Goal: Task Accomplishment & Management: Manage account settings

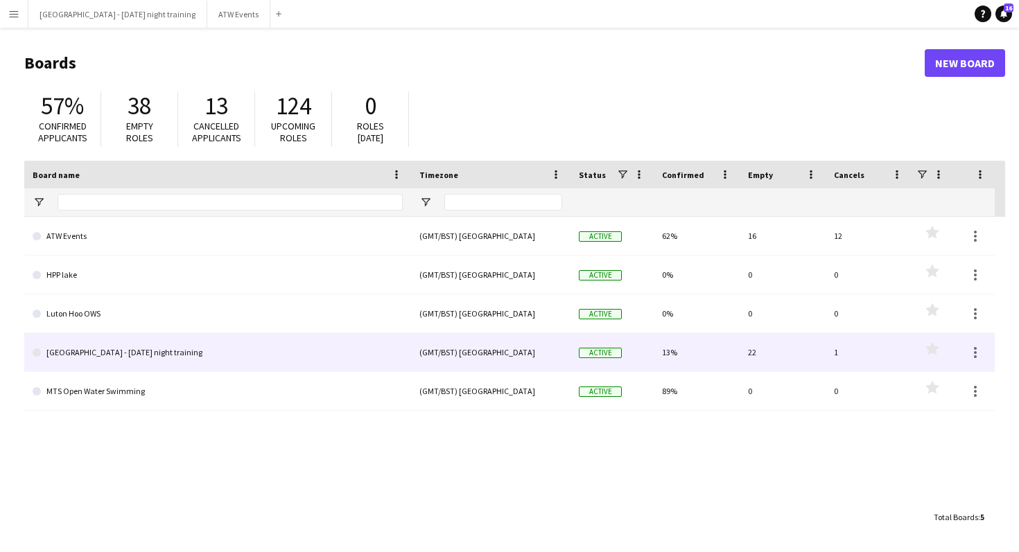
click at [257, 358] on link "[GEOGRAPHIC_DATA] - [DATE] night training" at bounding box center [218, 352] width 370 height 39
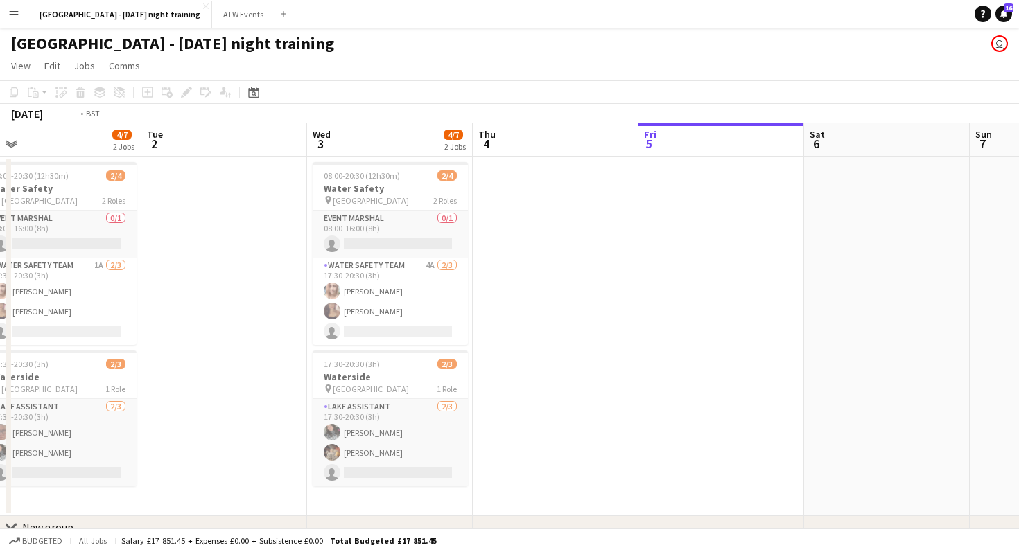
scroll to position [0, 323]
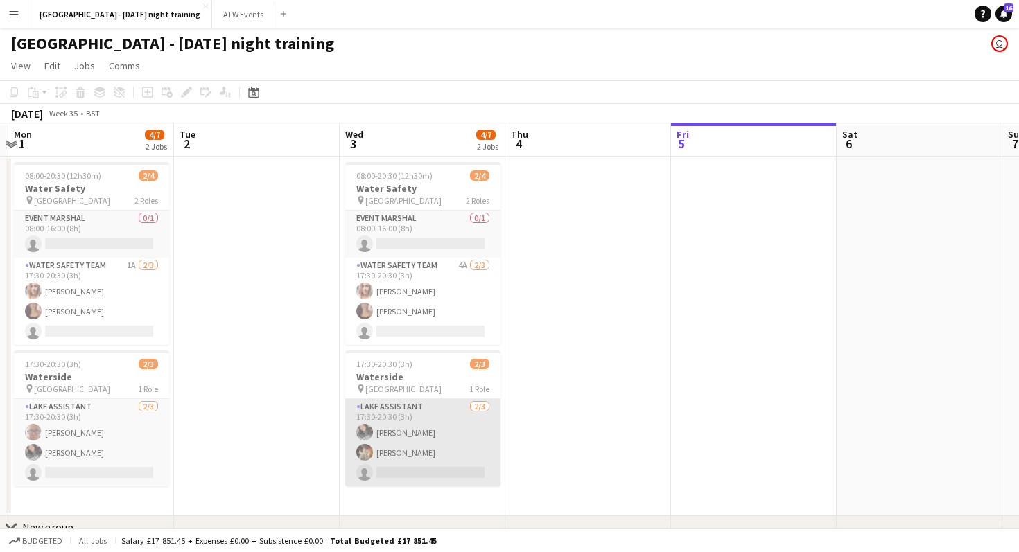
click at [433, 443] on app-card-role "Lake Assistant 2/3 17:30-20:30 (3h) Bethany Marriott Danny Jukes single-neutral…" at bounding box center [422, 442] width 155 height 87
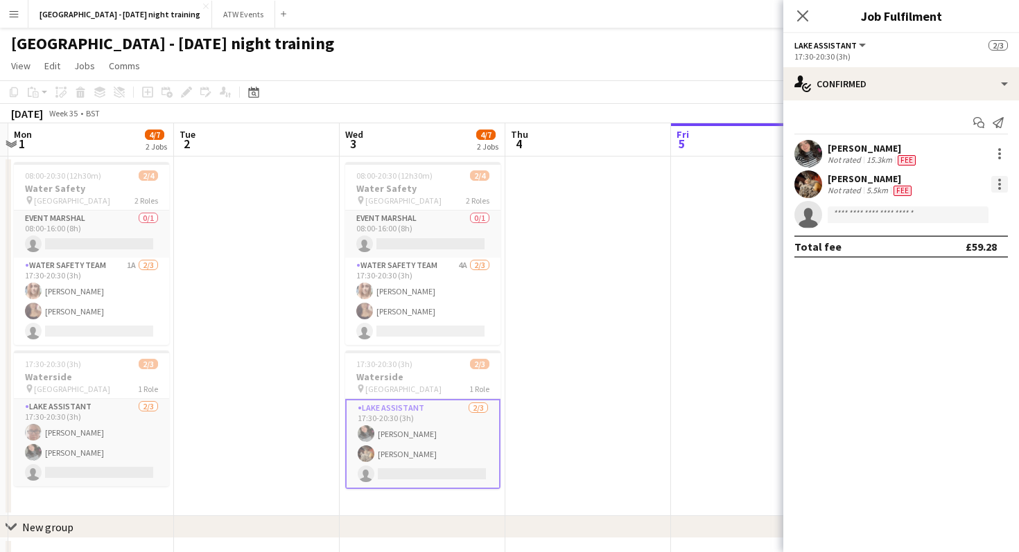
click at [991, 187] on div at bounding box center [999, 184] width 17 height 17
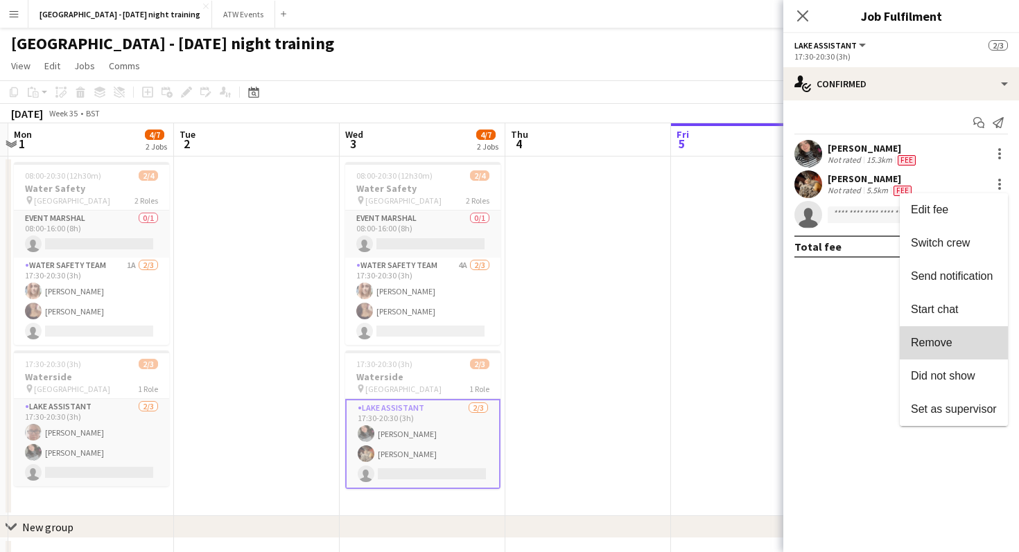
click at [958, 351] on button "Remove" at bounding box center [954, 342] width 108 height 33
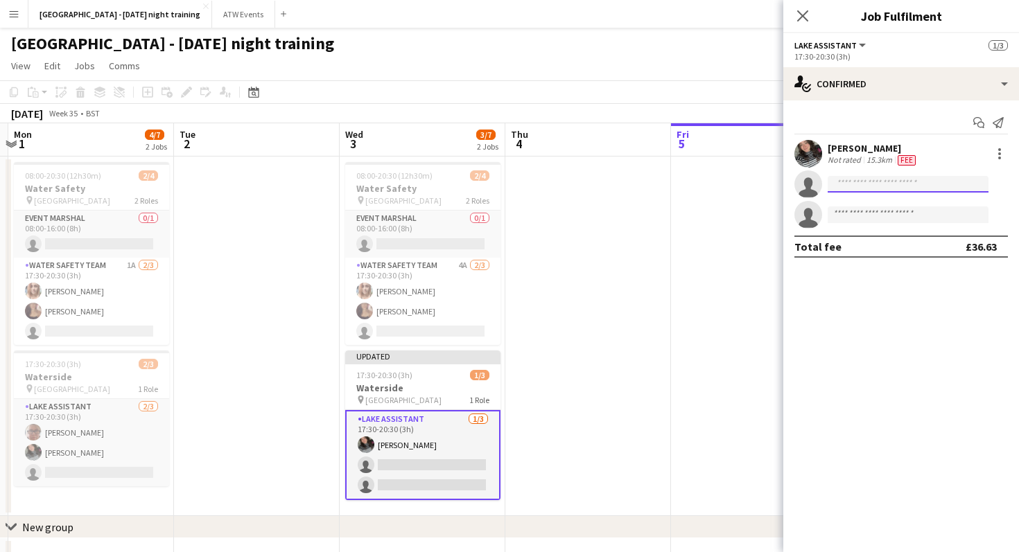
click at [933, 183] on input at bounding box center [907, 184] width 161 height 17
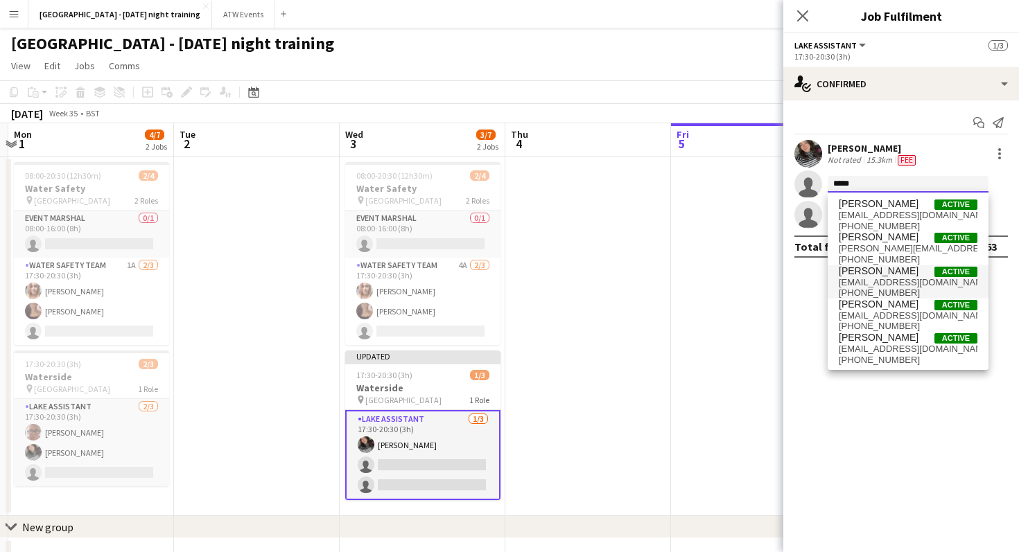
type input "*****"
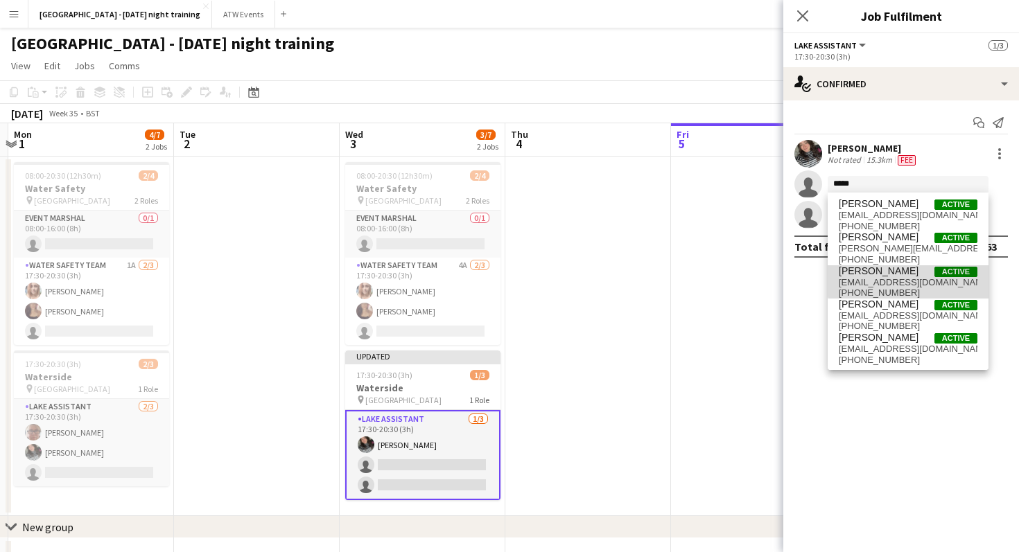
click at [927, 277] on span "harrymacswiney@icloud.com" at bounding box center [908, 282] width 139 height 11
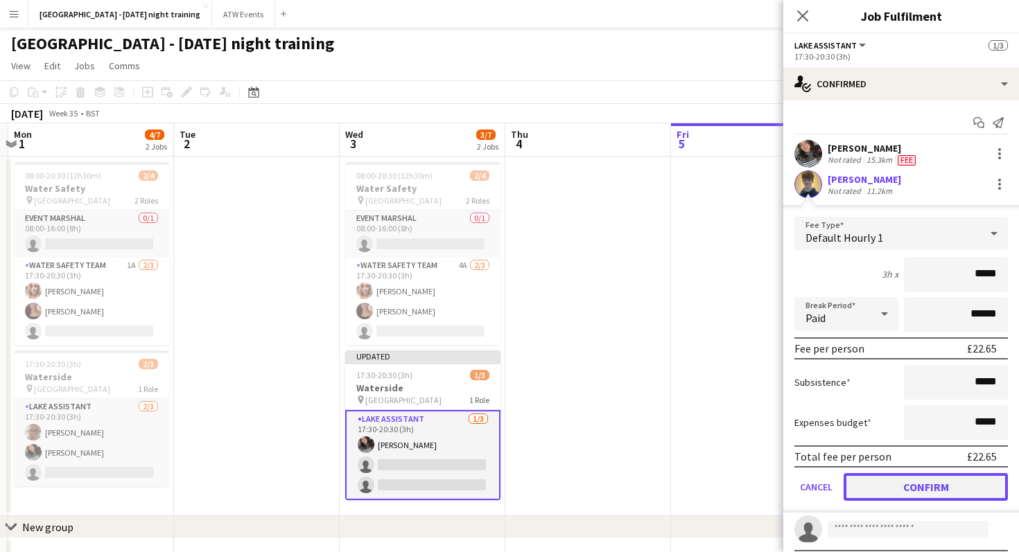
click at [887, 484] on button "Confirm" at bounding box center [925, 487] width 164 height 28
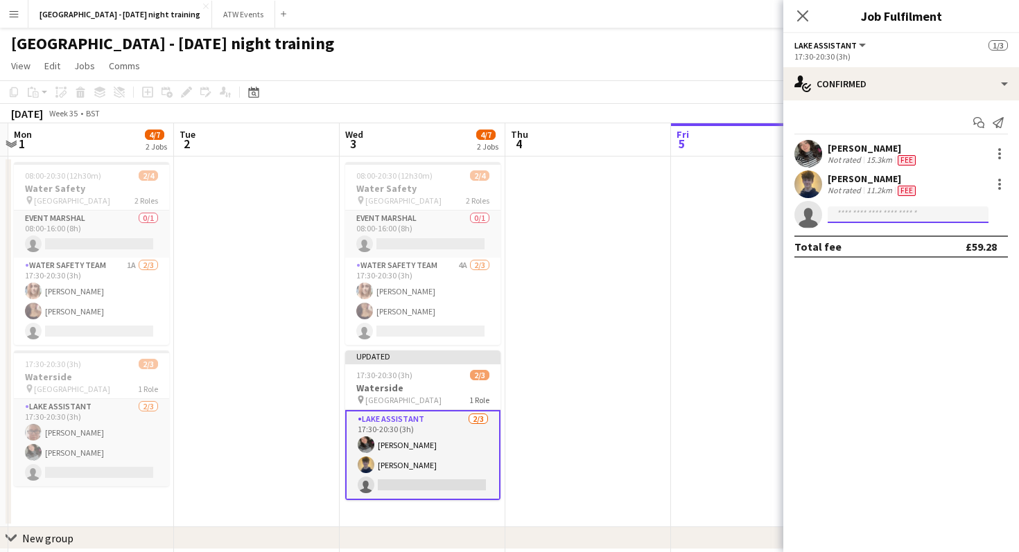
click at [907, 215] on input at bounding box center [907, 215] width 161 height 17
type input "*"
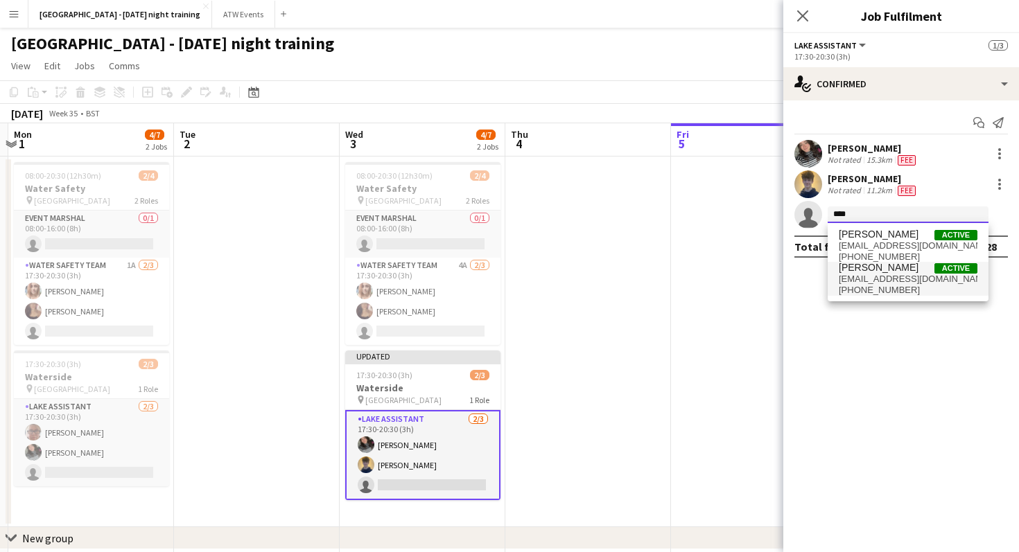
type input "****"
click at [879, 283] on span "isabellamacswiney@icloud.com" at bounding box center [908, 279] width 139 height 11
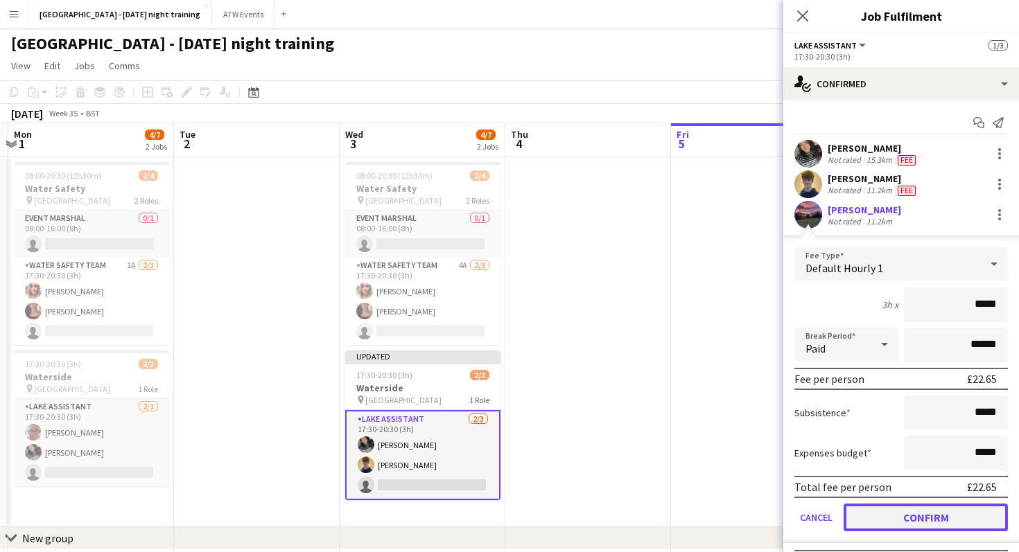
click at [918, 524] on button "Confirm" at bounding box center [925, 518] width 164 height 28
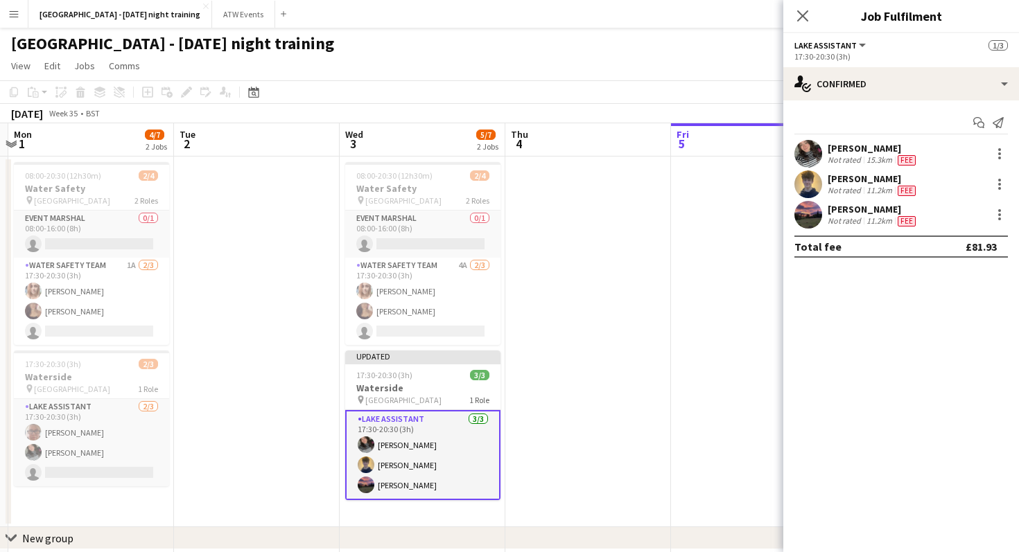
click at [650, 362] on app-date-cell at bounding box center [588, 342] width 166 height 371
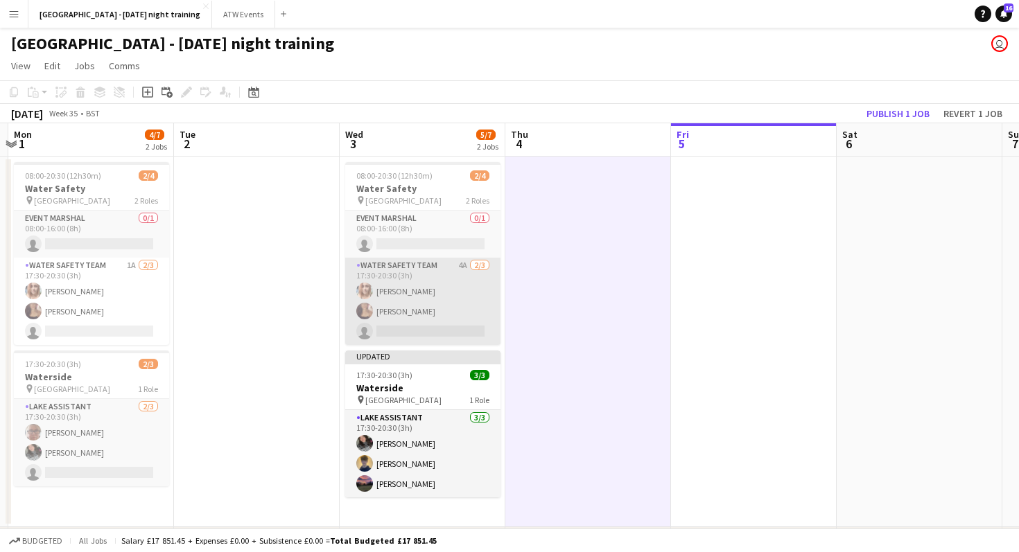
click at [416, 296] on app-card-role "Water Safety Team 4A 2/3 17:30-20:30 (3h) Natasha Jenkins Claire Hook single-ne…" at bounding box center [422, 301] width 155 height 87
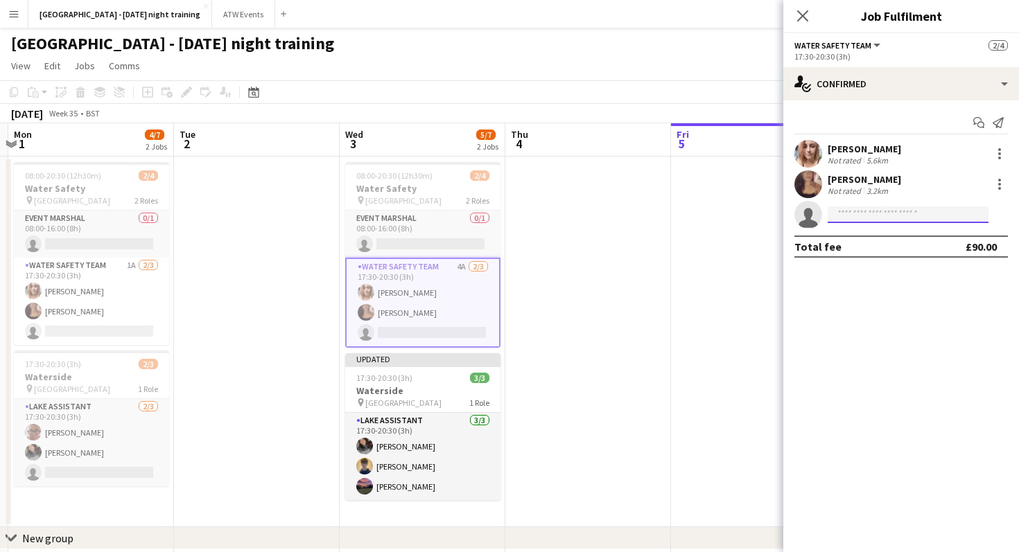
click at [848, 220] on input at bounding box center [907, 215] width 161 height 17
click at [729, 228] on app-date-cell at bounding box center [754, 342] width 166 height 371
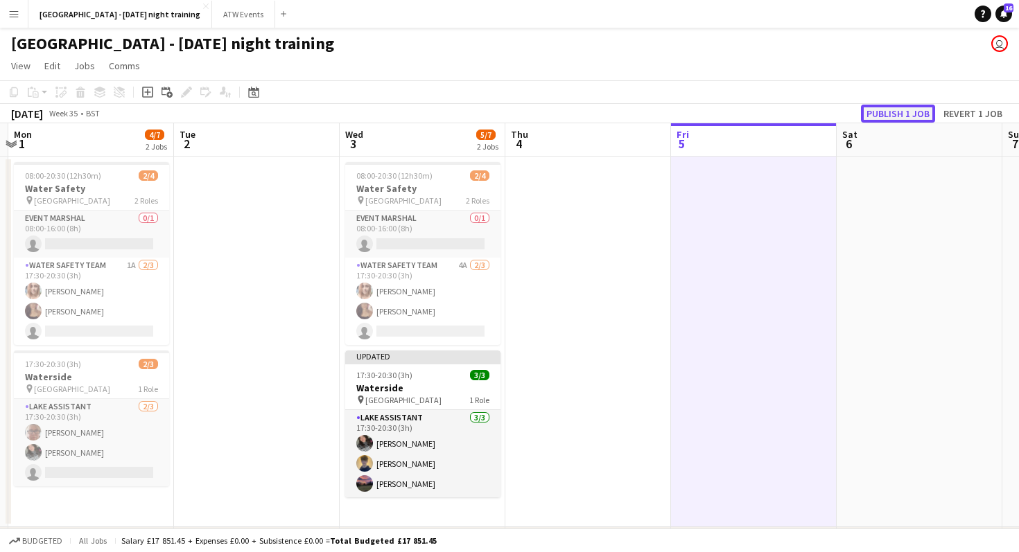
click at [880, 115] on button "Publish 1 job" at bounding box center [898, 114] width 74 height 18
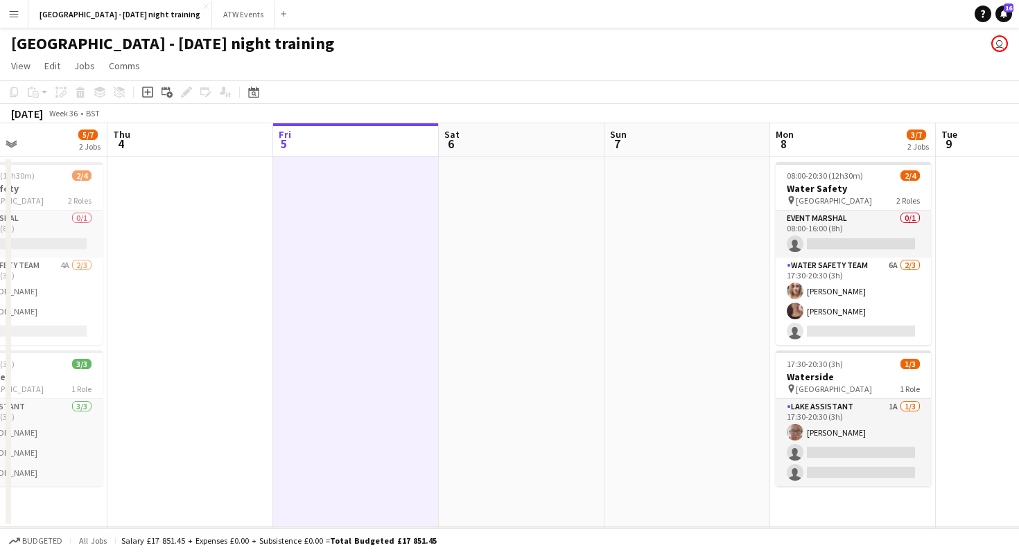
scroll to position [0, 385]
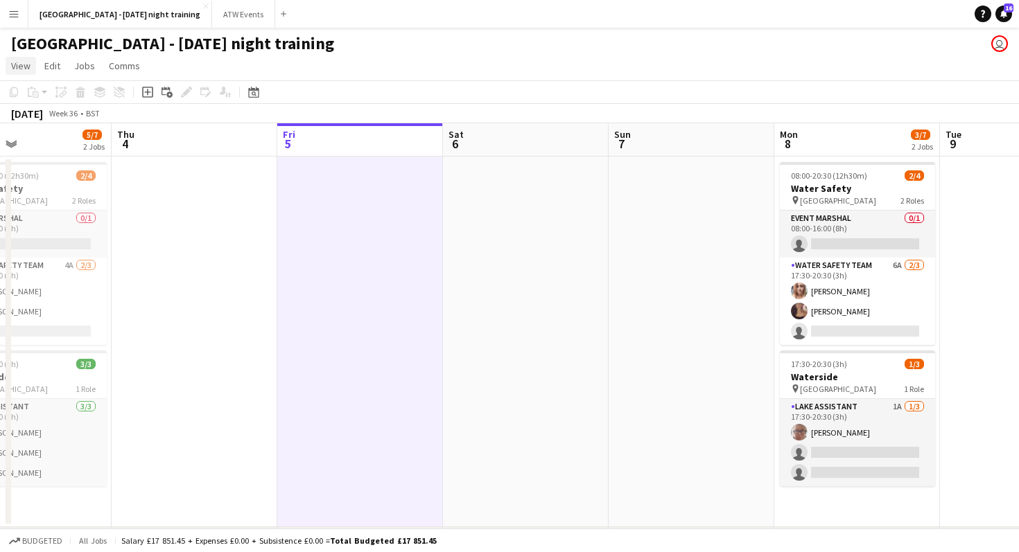
click at [21, 67] on span "View" at bounding box center [20, 66] width 19 height 12
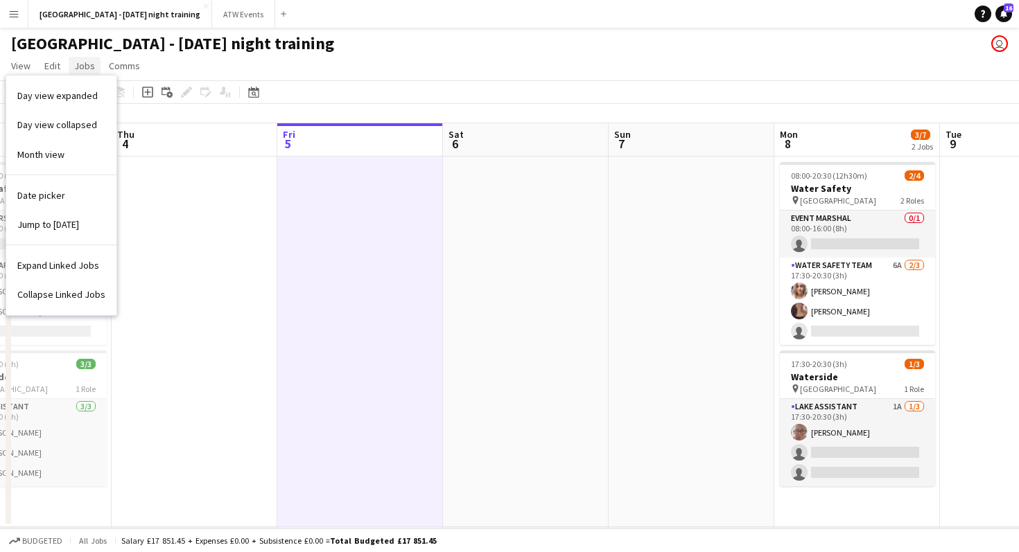
click at [74, 64] on span "Jobs" at bounding box center [84, 66] width 21 height 12
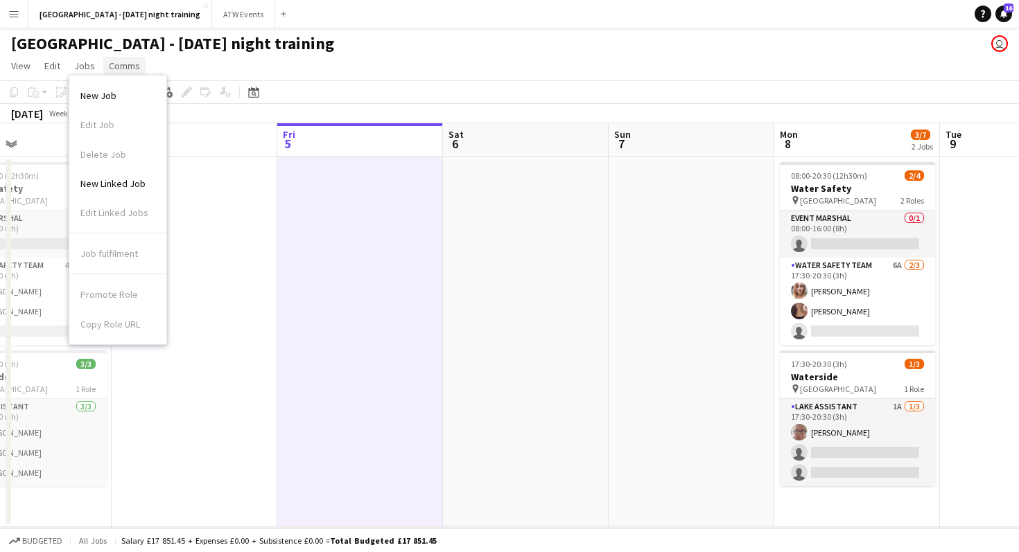
click at [121, 65] on span "Comms" at bounding box center [124, 66] width 31 height 12
click at [415, 47] on div "Mallory Park - Wednesday night training user" at bounding box center [509, 41] width 1019 height 26
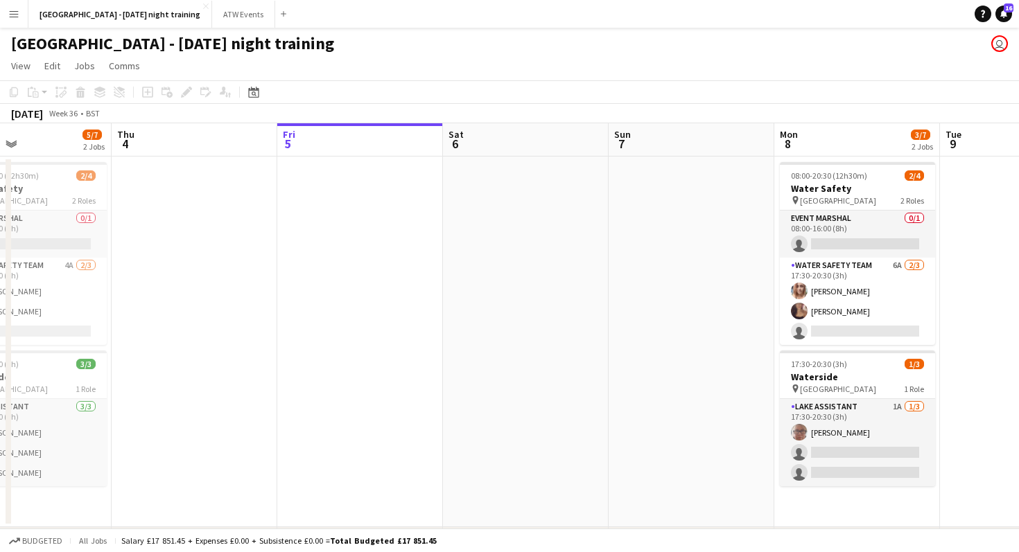
click at [349, 84] on app-toolbar "Copy Paste Paste Command V Paste with crew Command Shift V Paste linked Job Del…" at bounding box center [509, 92] width 1019 height 24
click at [21, 62] on span "View" at bounding box center [20, 66] width 19 height 12
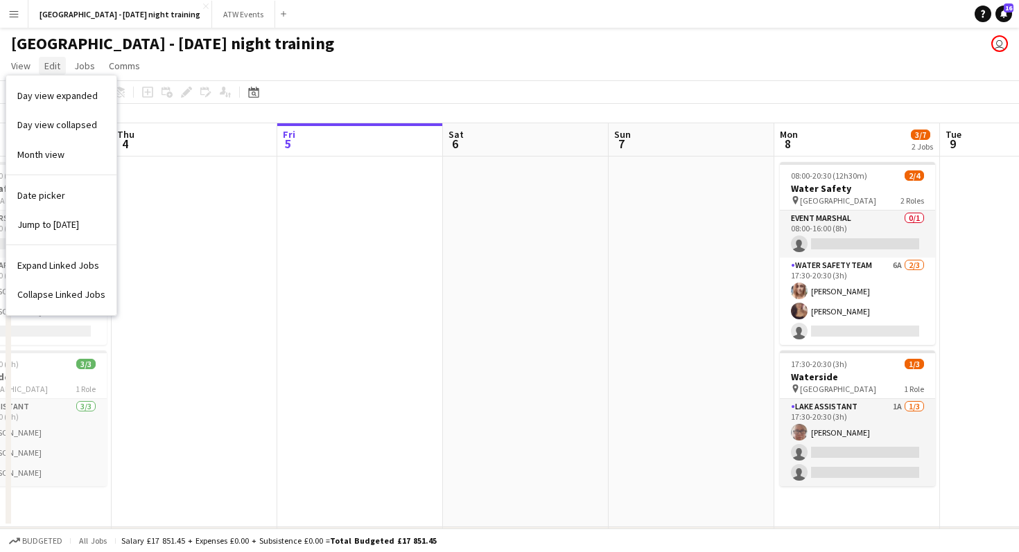
click at [65, 64] on link "Edit" at bounding box center [52, 66] width 27 height 18
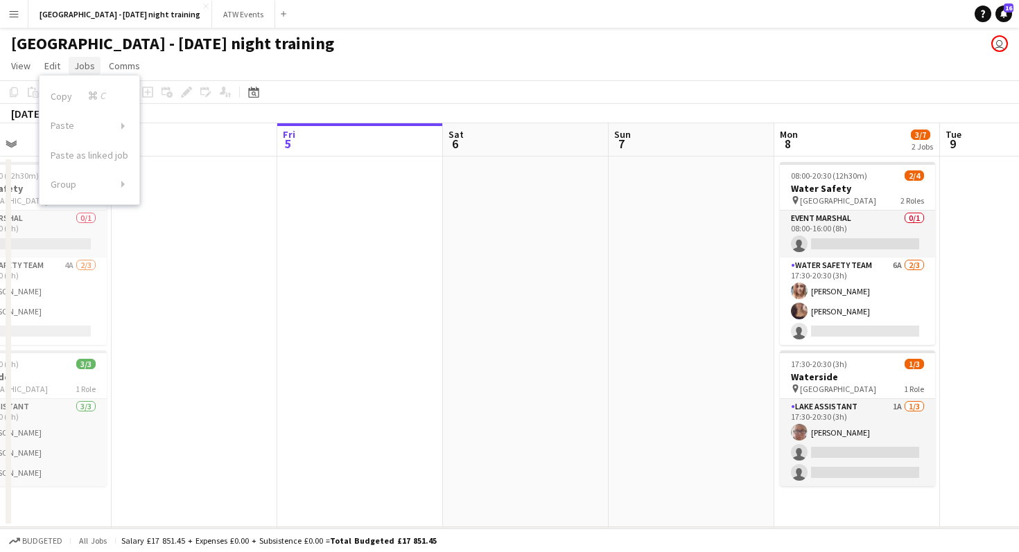
click at [80, 62] on span "Jobs" at bounding box center [84, 66] width 21 height 12
click at [116, 65] on span "Comms" at bounding box center [124, 66] width 31 height 12
click at [174, 55] on app-page-menu "View Day view expanded Day view collapsed Month view Date picker Jump to today …" at bounding box center [509, 67] width 1019 height 26
click at [8, 8] on app-icon "Menu" at bounding box center [13, 13] width 11 height 11
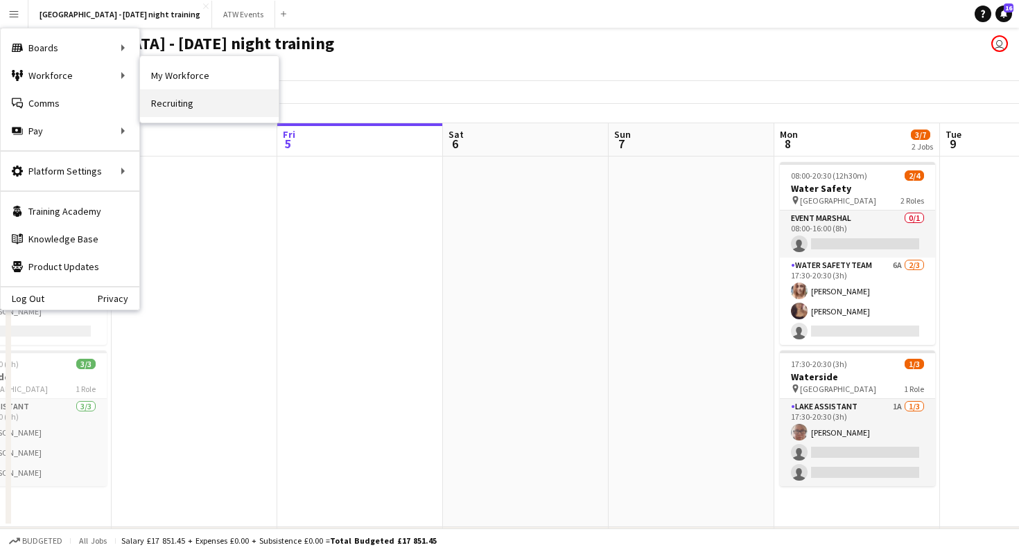
click at [198, 99] on link "Recruiting" at bounding box center [209, 103] width 139 height 28
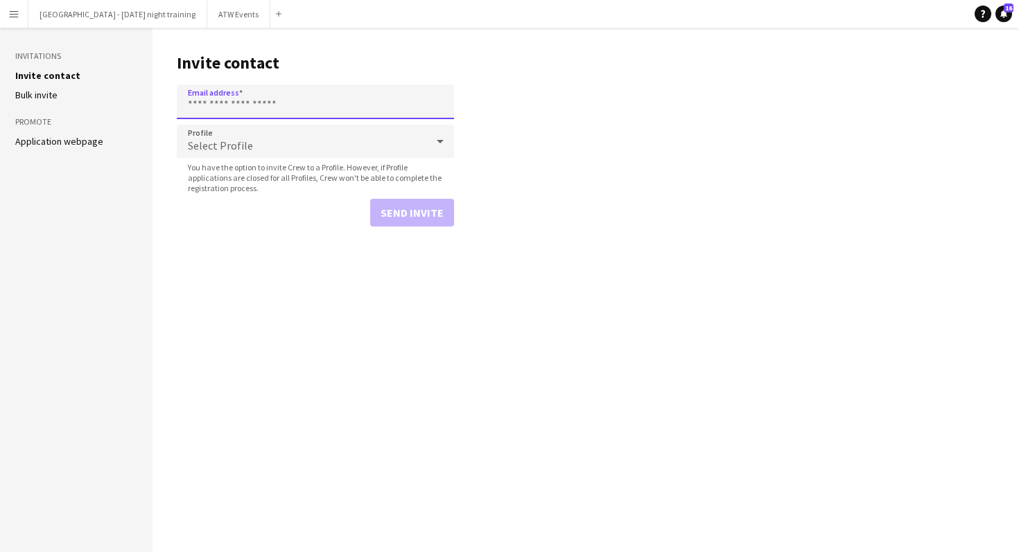
click at [256, 112] on input "Email address" at bounding box center [315, 102] width 277 height 35
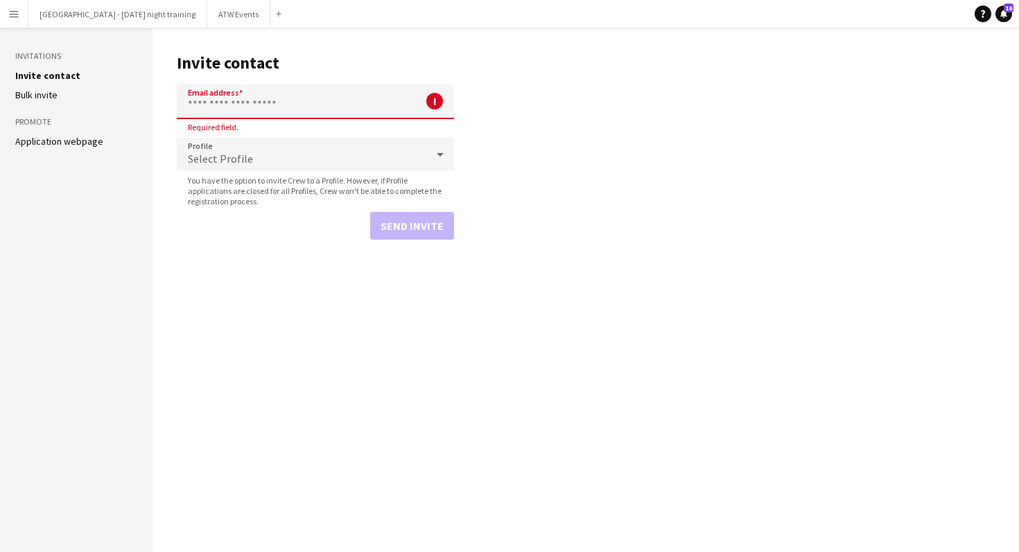
paste input "**********"
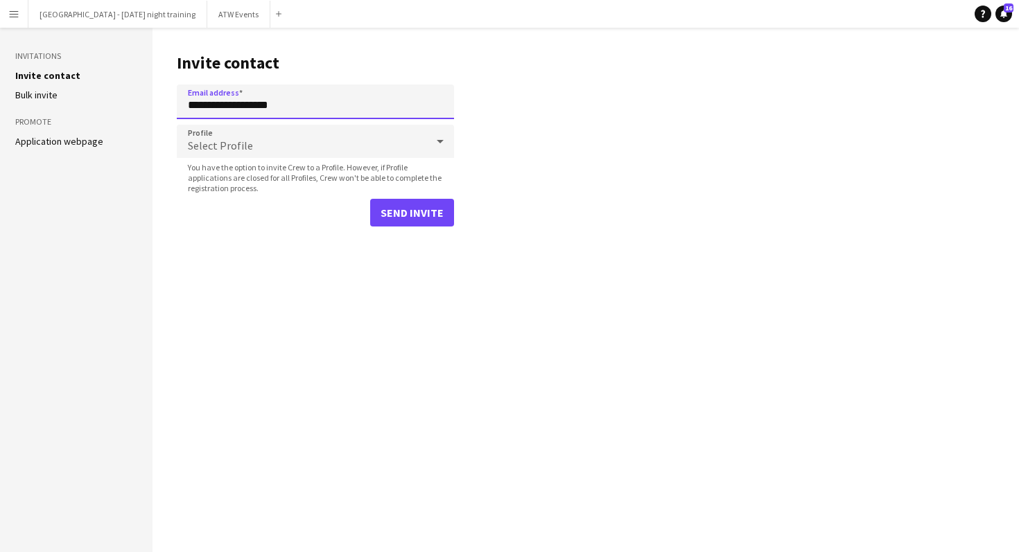
type input "**********"
click at [315, 149] on div "Select Profile" at bounding box center [301, 141] width 249 height 33
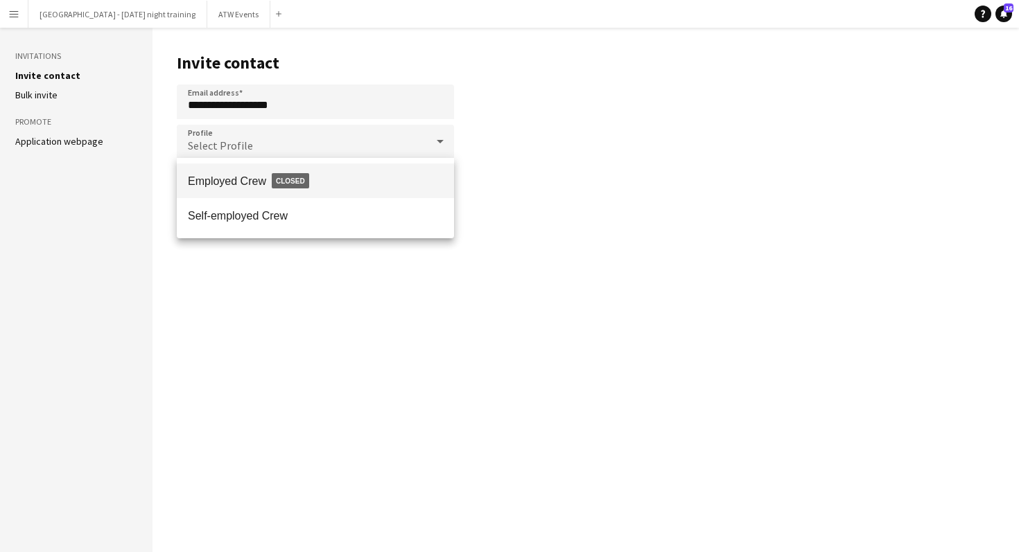
click at [277, 277] on div at bounding box center [509, 276] width 1019 height 552
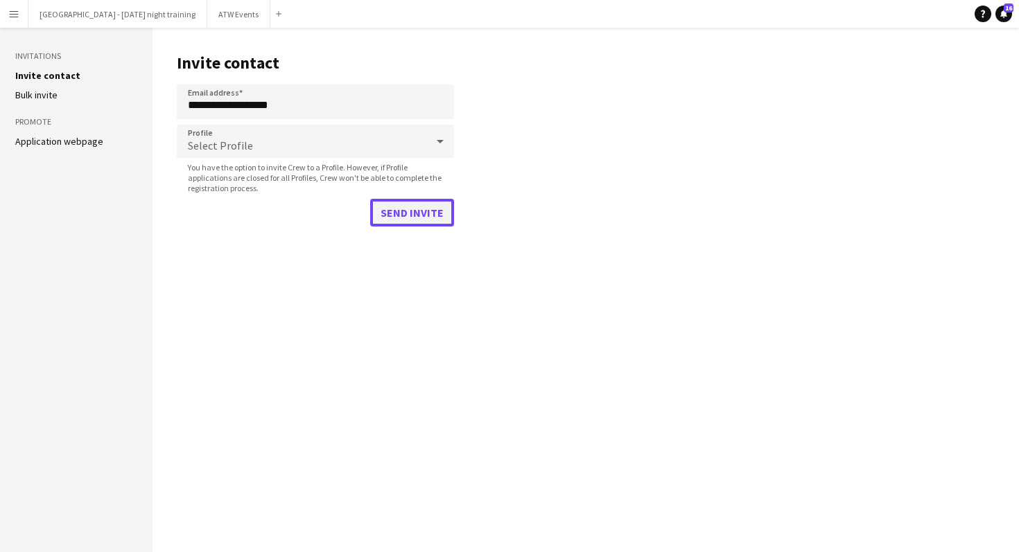
click at [401, 209] on button "Send invite" at bounding box center [412, 213] width 84 height 28
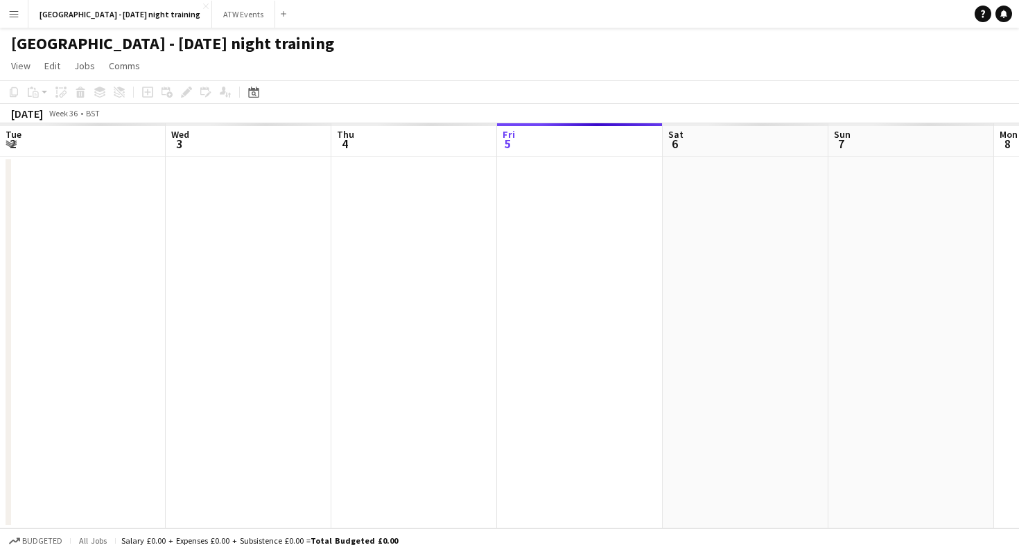
scroll to position [0, 331]
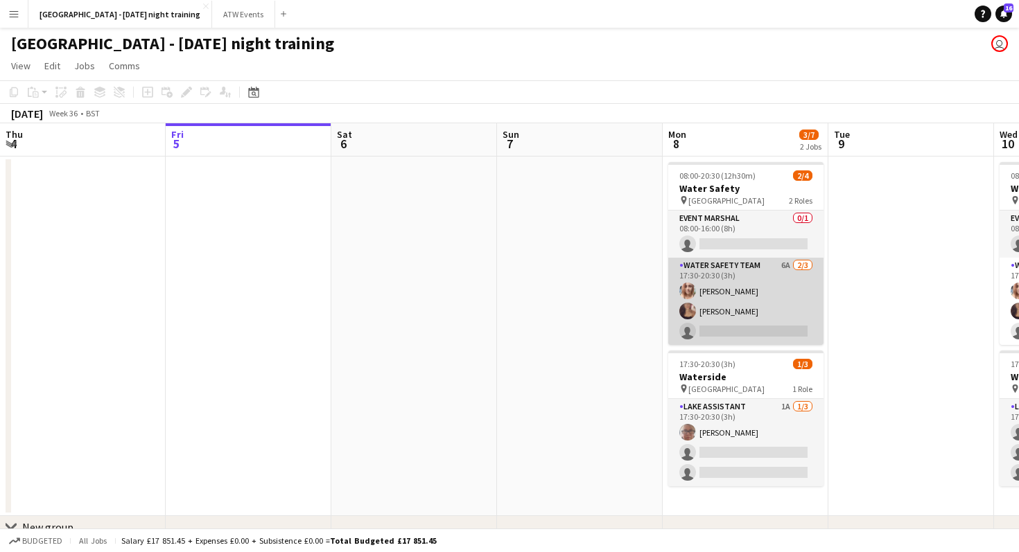
click at [731, 258] on app-card-role "Water Safety Team 6A 2/3 17:30-20:30 (3h) Natasha Jenkins Claire Hook single-ne…" at bounding box center [745, 301] width 155 height 87
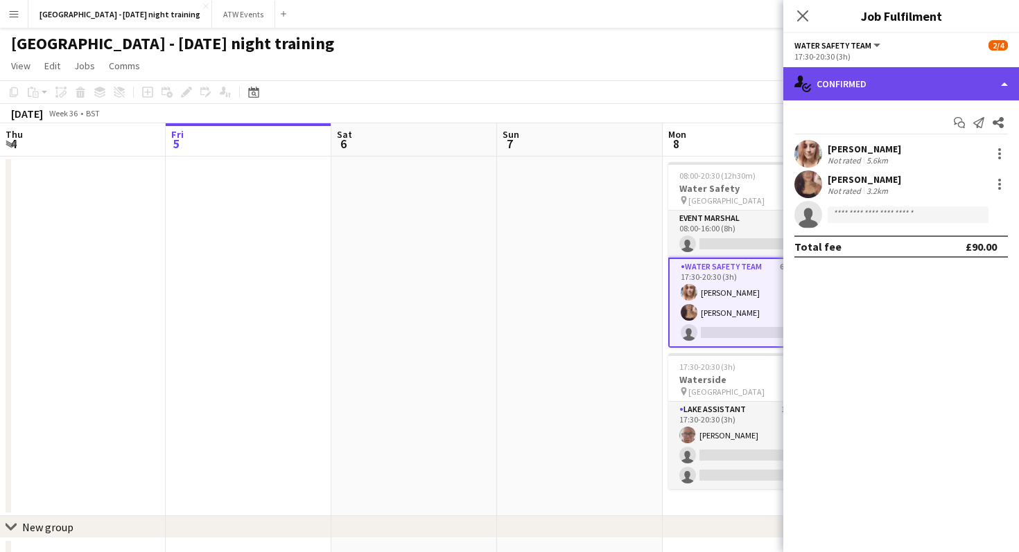
click at [908, 92] on div "single-neutral-actions-check-2 Confirmed" at bounding box center [901, 83] width 236 height 33
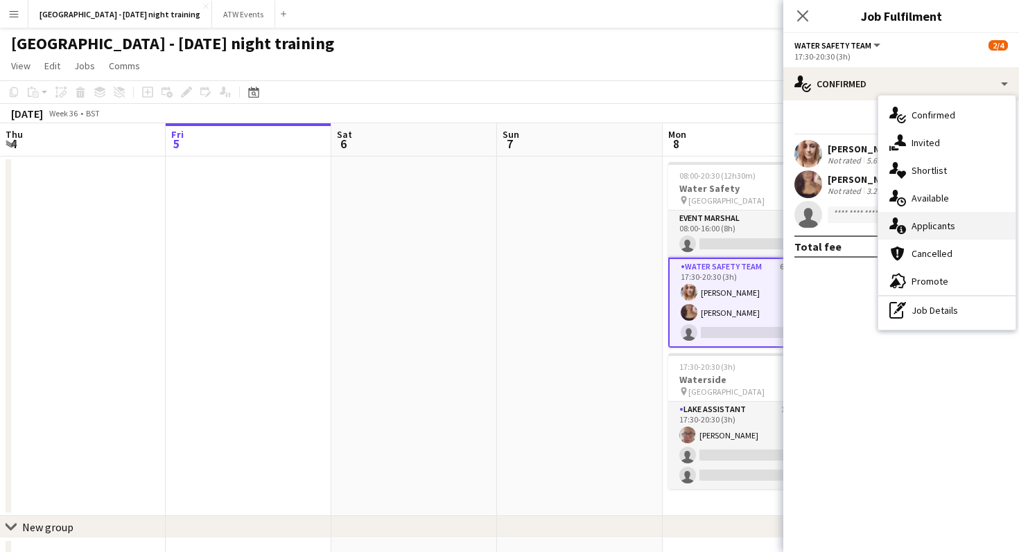
click at [949, 224] on span "Applicants" at bounding box center [933, 226] width 44 height 12
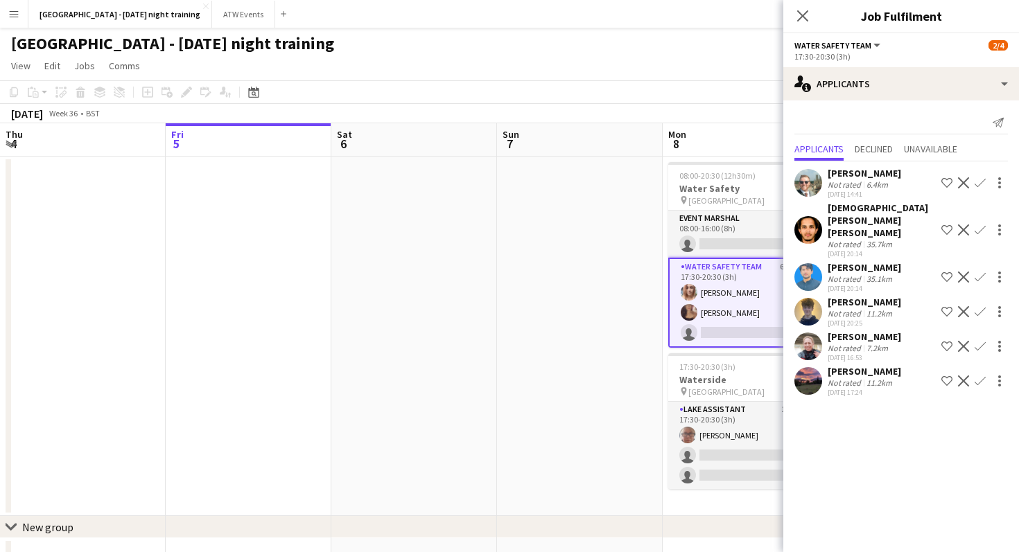
click at [985, 341] on app-icon "Confirm" at bounding box center [979, 346] width 11 height 11
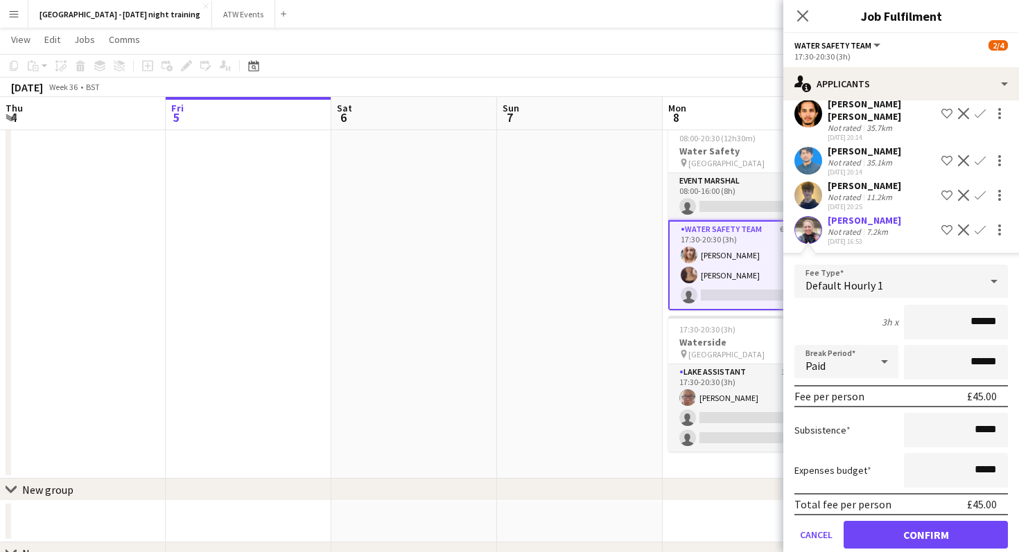
scroll to position [148, 0]
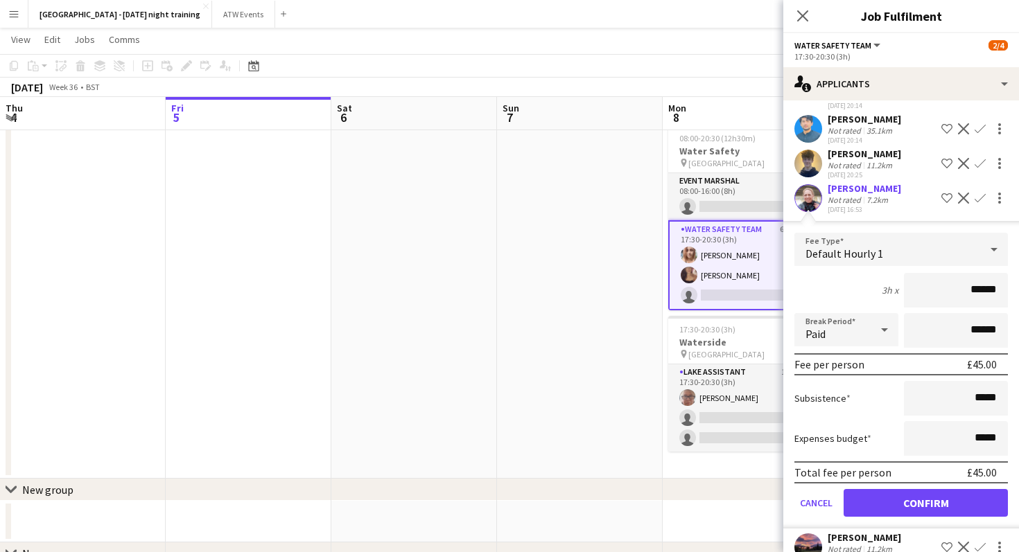
type input "******"
click at [885, 489] on button "Confirm" at bounding box center [925, 503] width 164 height 28
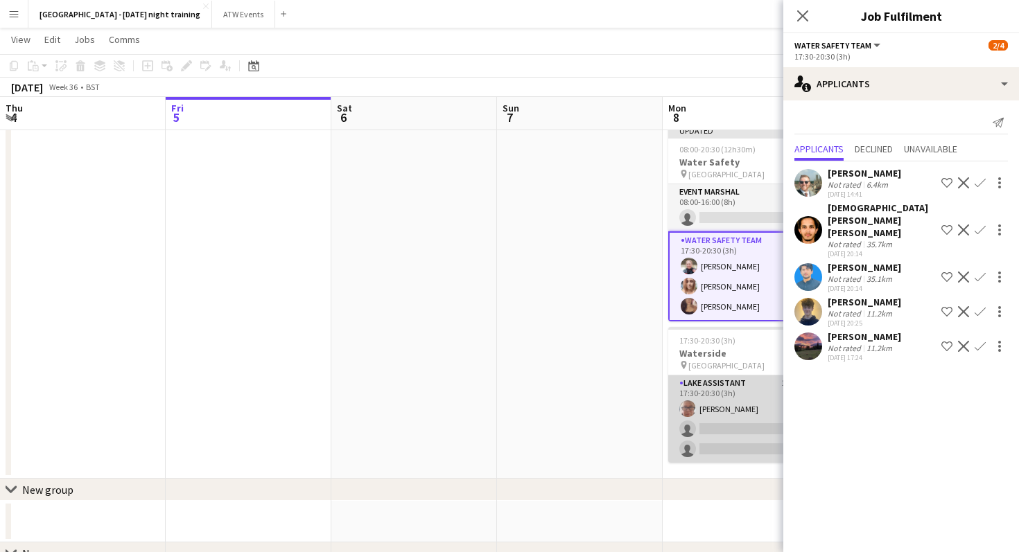
click at [702, 396] on app-card-role "Lake Assistant 1A 1/3 17:30-20:30 (3h) Debbie Pinchess single-neutral-actions s…" at bounding box center [745, 419] width 155 height 87
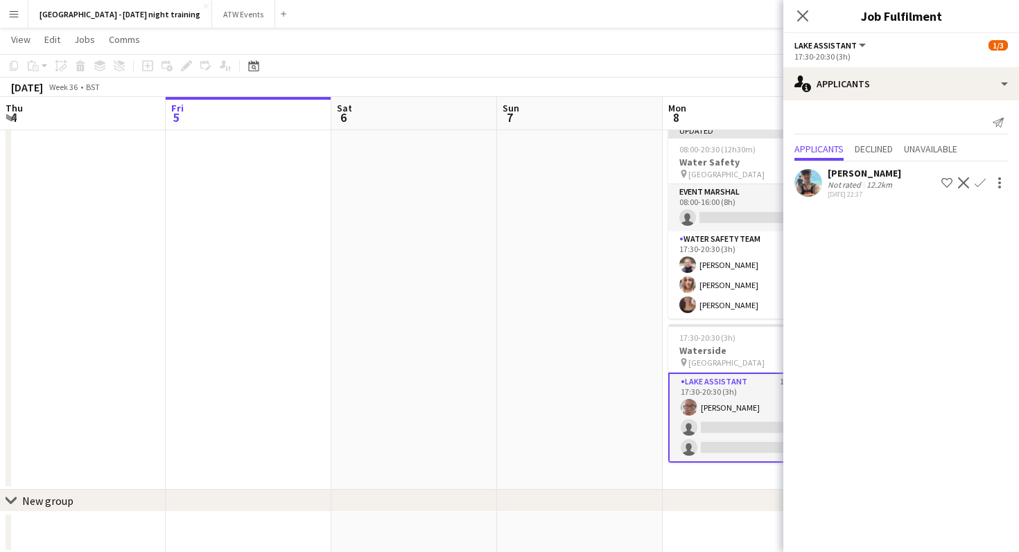
click at [723, 428] on app-card-role "Lake Assistant 1A 1/3 17:30-20:30 (3h) Debbie Pinchess single-neutral-actions s…" at bounding box center [745, 418] width 155 height 90
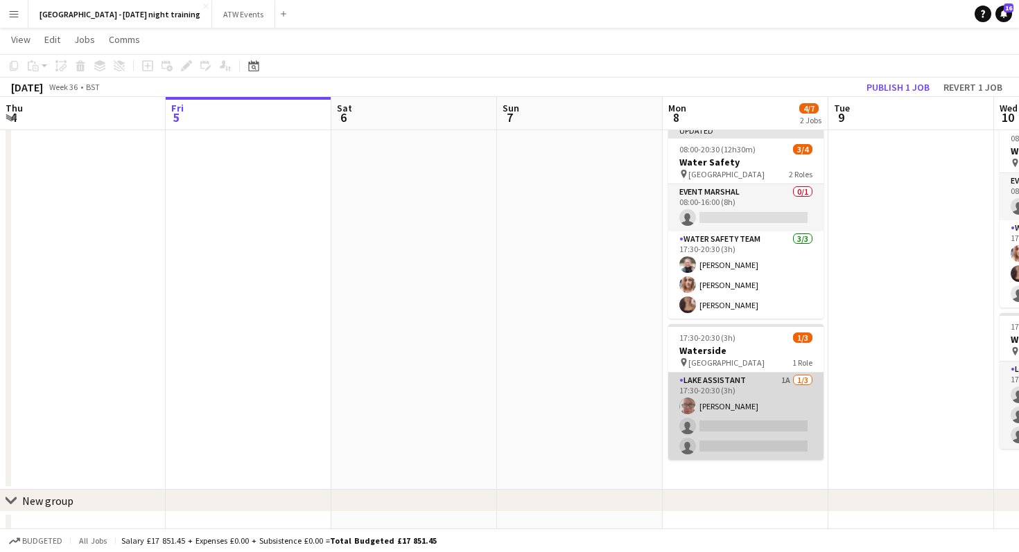
click at [723, 428] on app-card-role "Lake Assistant 1A 1/3 17:30-20:30 (3h) Debbie Pinchess single-neutral-actions s…" at bounding box center [745, 416] width 155 height 87
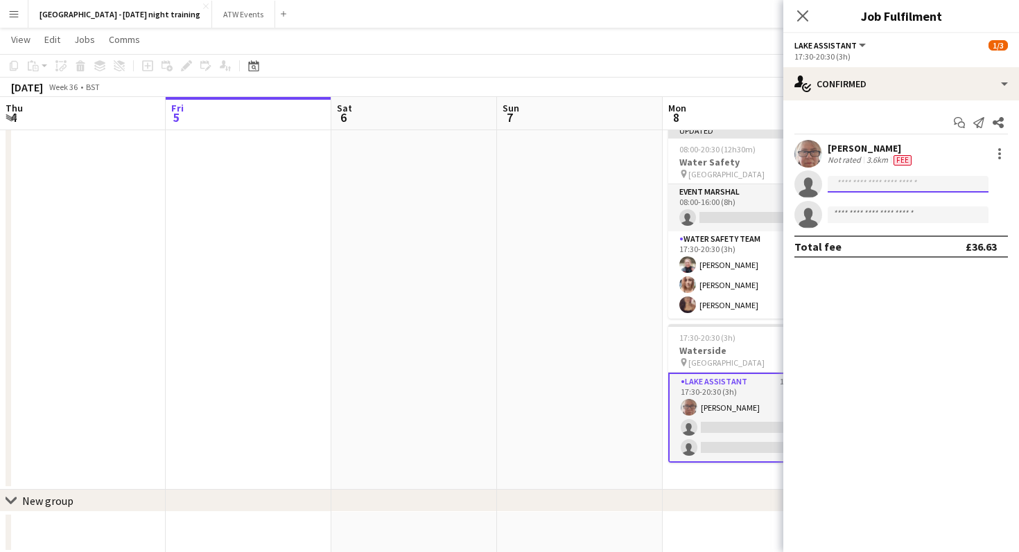
click at [909, 191] on input at bounding box center [907, 184] width 161 height 17
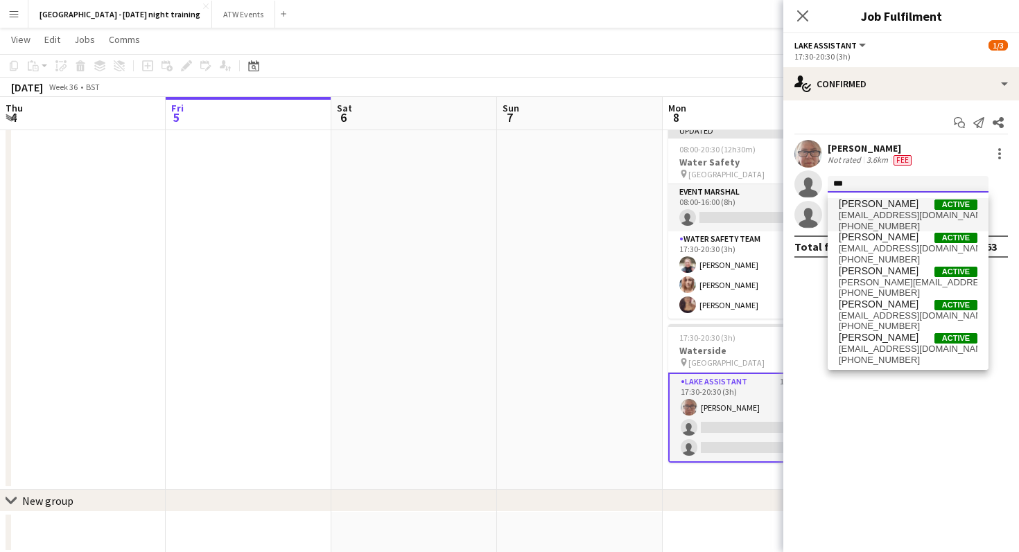
type input "****"
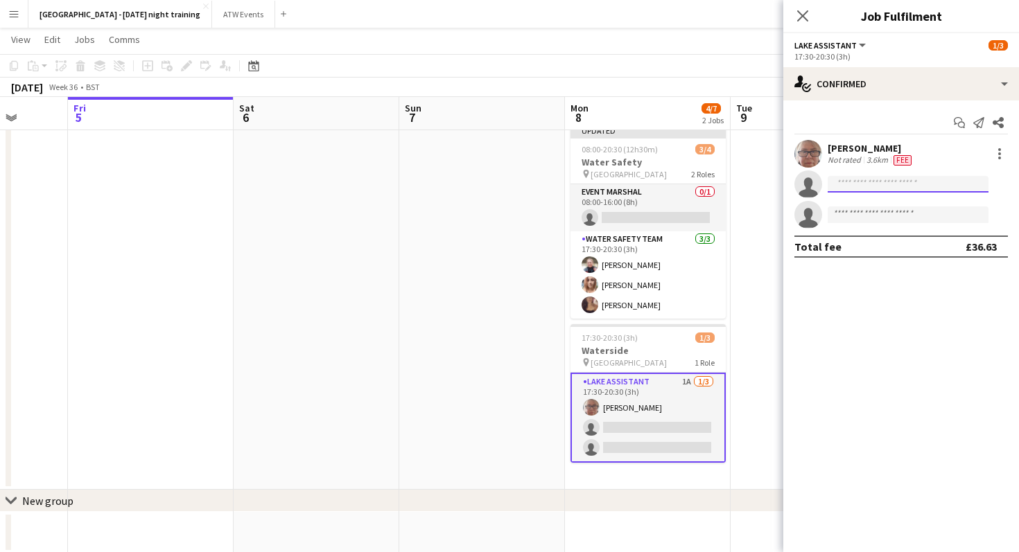
scroll to position [0, 451]
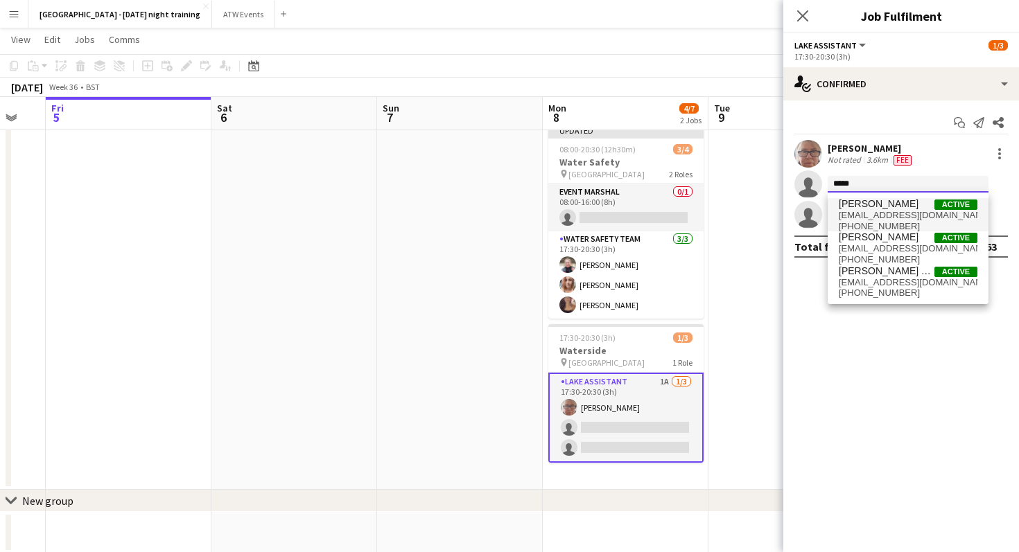
type input "*****"
click at [877, 212] on span "d-chana@hotmail.co.uk" at bounding box center [908, 215] width 139 height 11
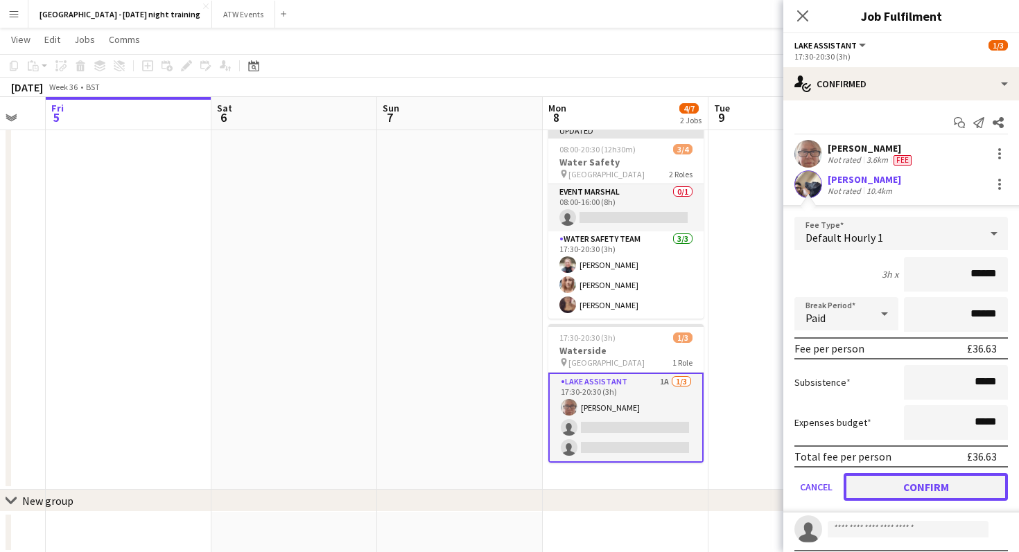
click at [888, 488] on button "Confirm" at bounding box center [925, 487] width 164 height 28
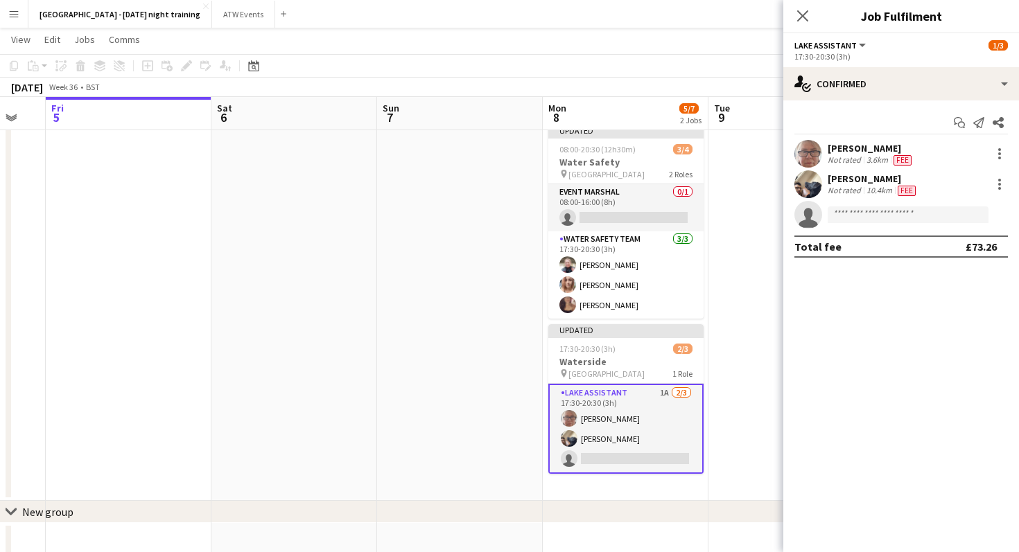
click at [746, 277] on app-date-cell at bounding box center [791, 310] width 166 height 382
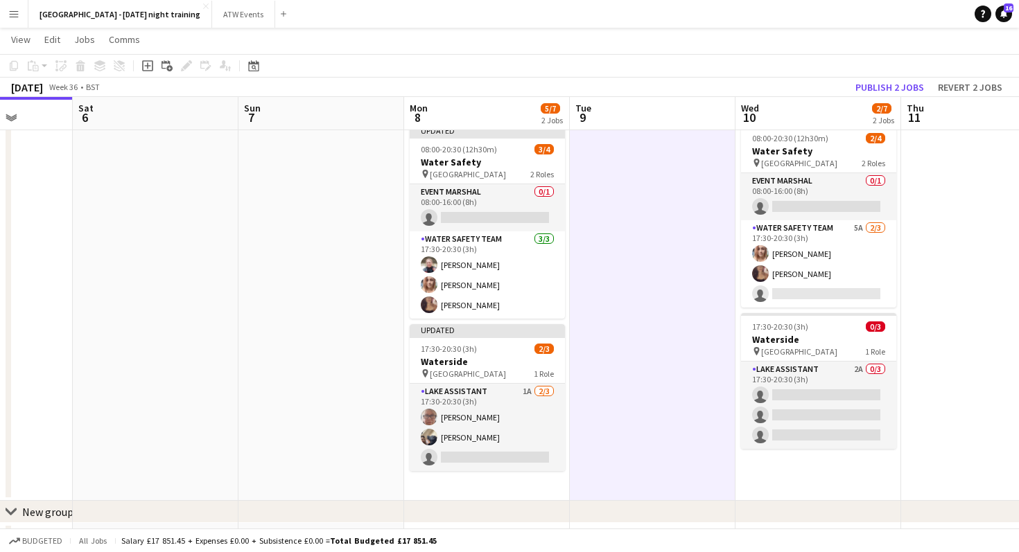
scroll to position [0, 593]
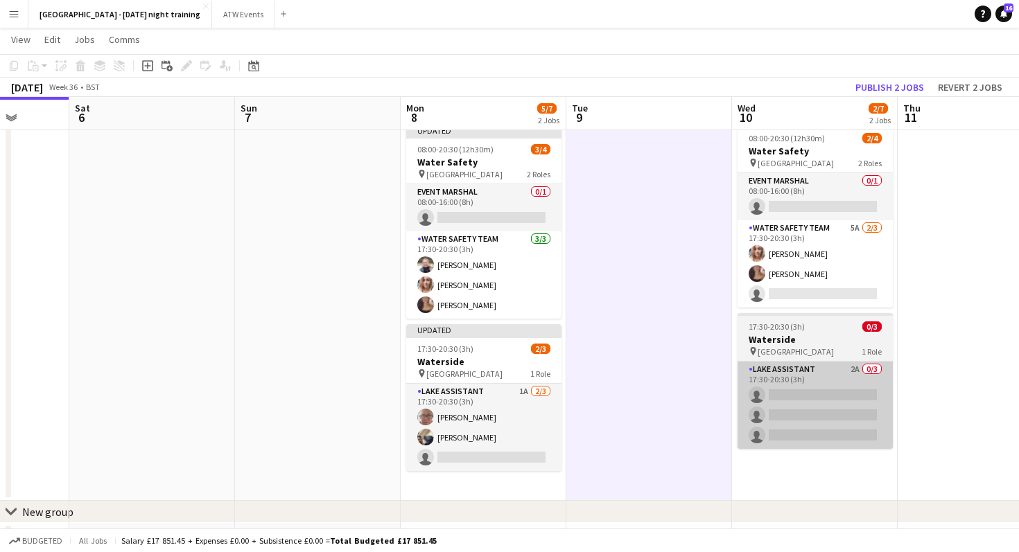
click at [848, 393] on app-card-role "Lake Assistant 2A 0/3 17:30-20:30 (3h) single-neutral-actions single-neutral-ac…" at bounding box center [814, 405] width 155 height 87
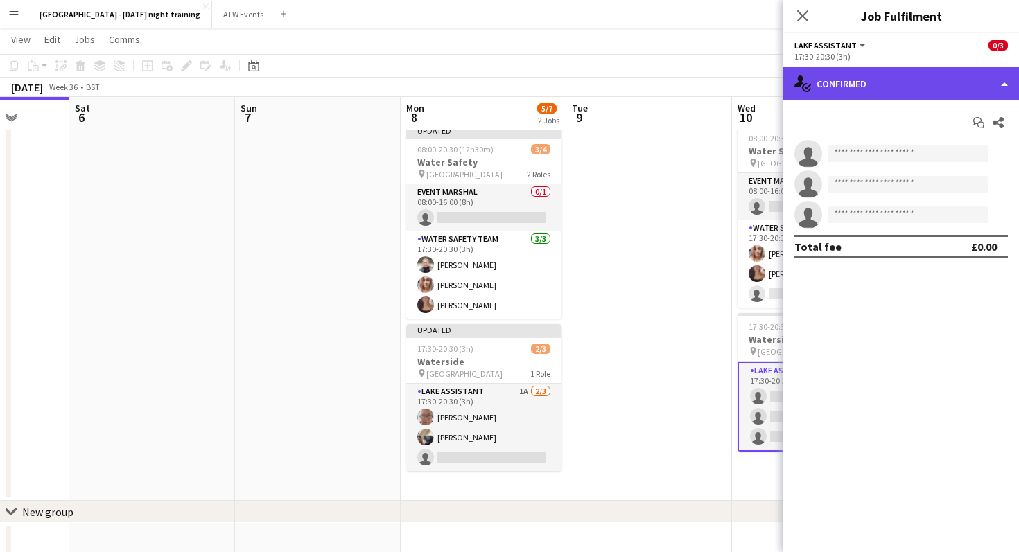
click at [878, 82] on div "single-neutral-actions-check-2 Confirmed" at bounding box center [901, 83] width 236 height 33
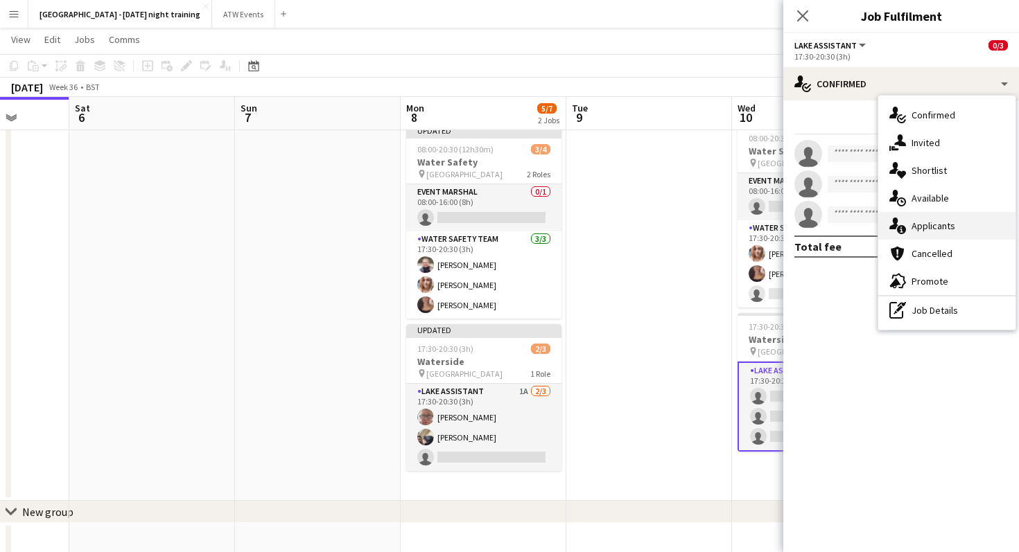
click at [972, 231] on div "single-neutral-actions-information Applicants" at bounding box center [946, 226] width 137 height 28
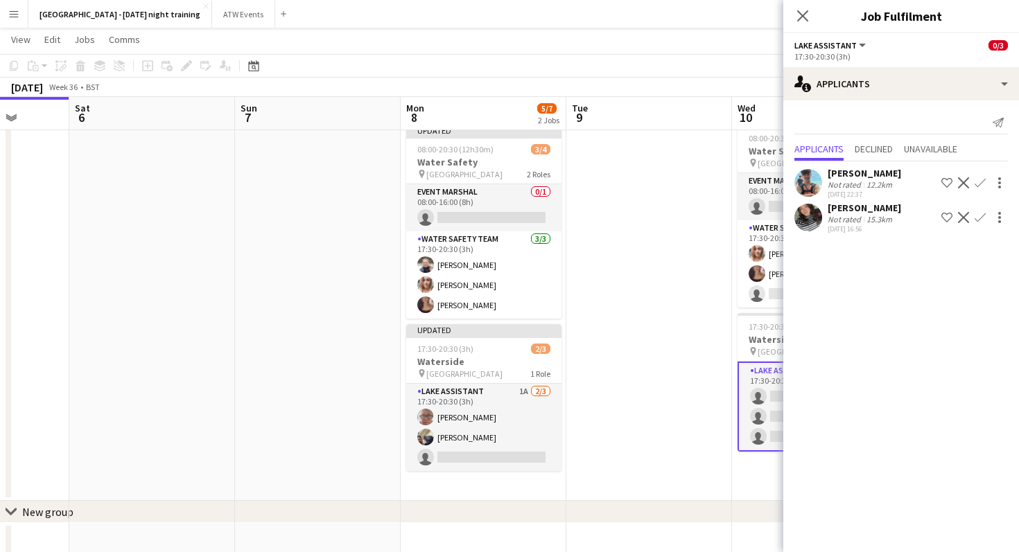
click at [984, 216] on app-icon "Confirm" at bounding box center [979, 217] width 11 height 11
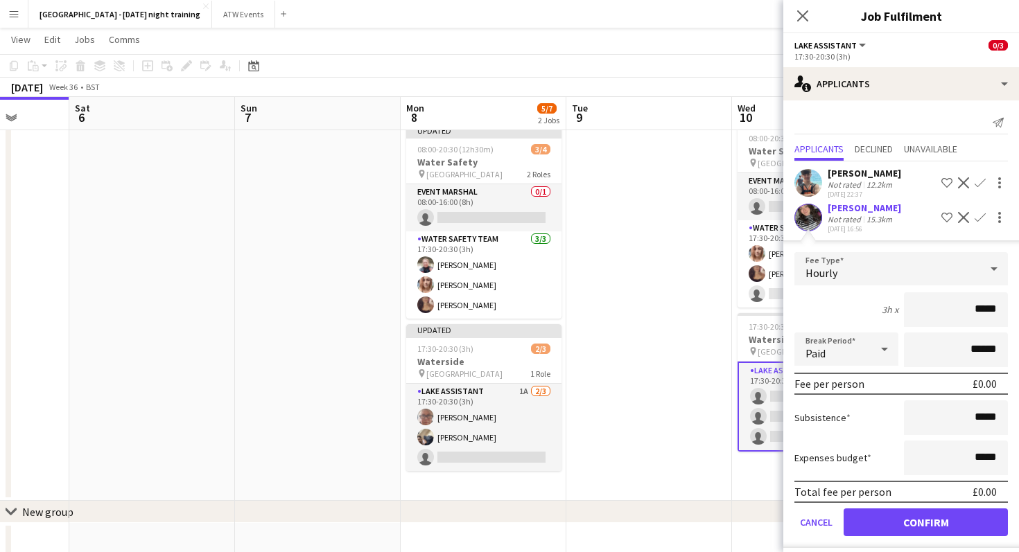
type input "******"
click at [881, 509] on button "Confirm" at bounding box center [925, 523] width 164 height 28
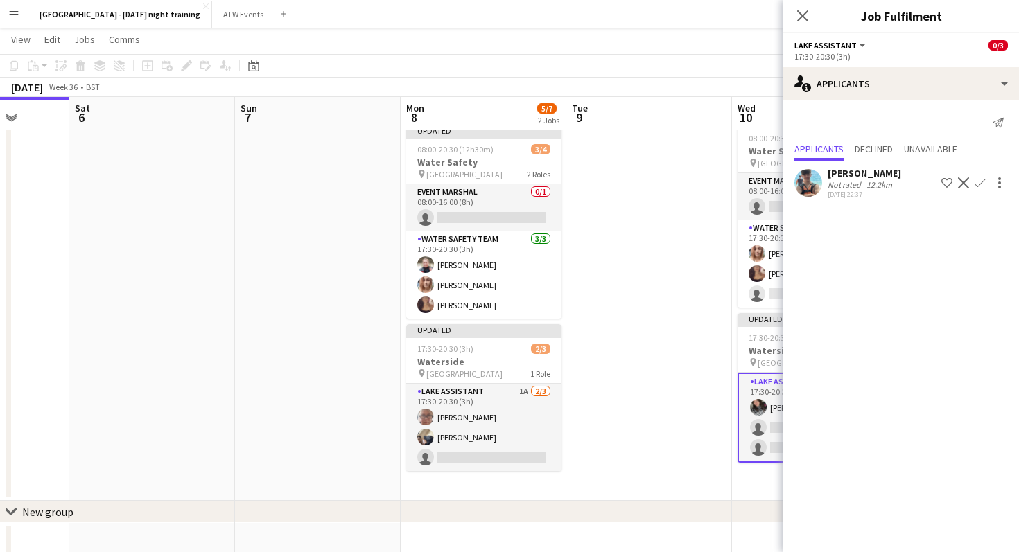
click at [586, 292] on app-date-cell at bounding box center [649, 310] width 166 height 382
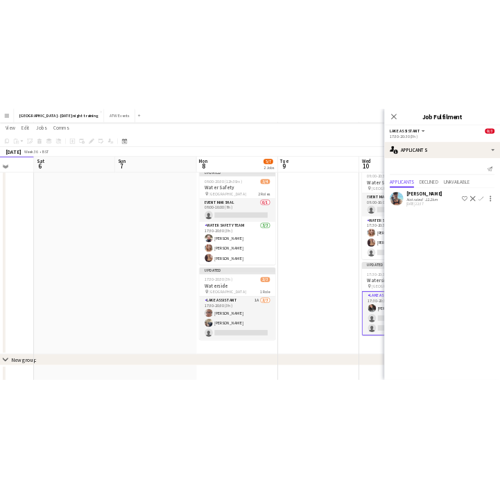
scroll to position [0, 593]
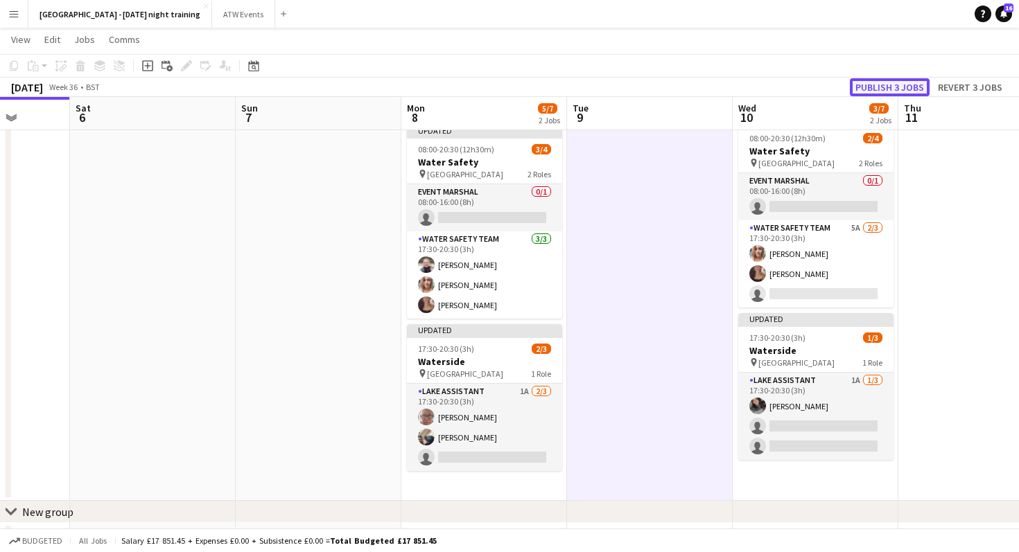
click at [888, 86] on button "Publish 3 jobs" at bounding box center [890, 87] width 80 height 18
